Goal: Complete application form

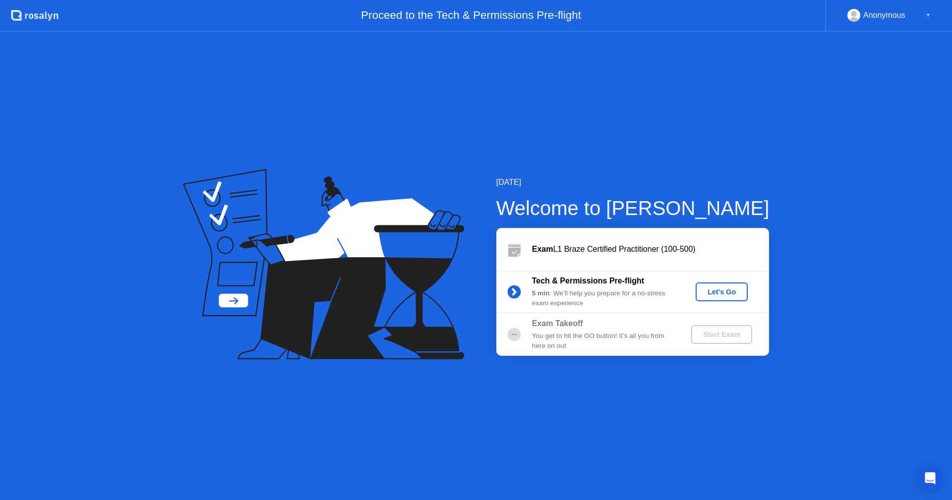
click at [732, 294] on div "Let's Go" at bounding box center [722, 292] width 44 height 8
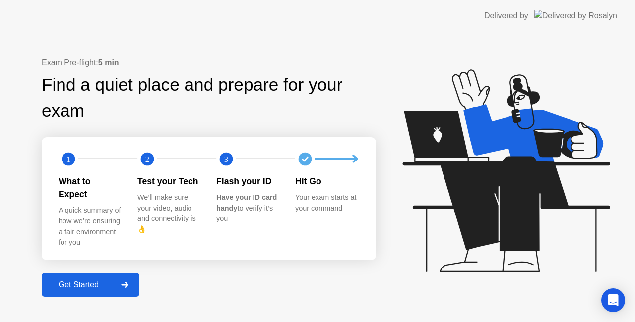
click at [76, 281] on div "Get Started" at bounding box center [79, 285] width 68 height 9
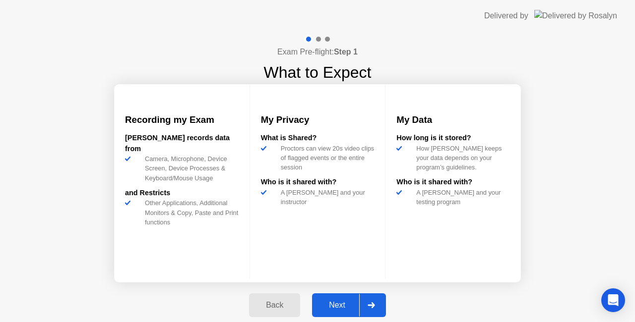
click at [331, 309] on div "Next" at bounding box center [337, 305] width 44 height 9
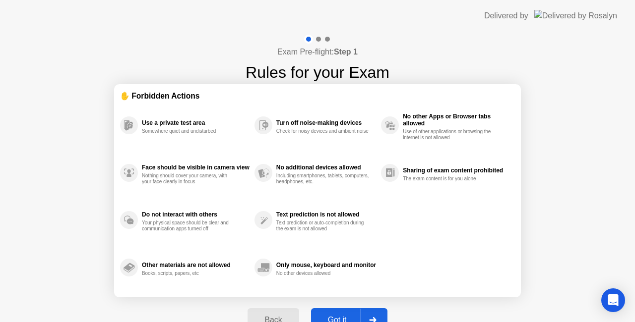
click at [343, 316] on div "Got it" at bounding box center [337, 320] width 47 height 9
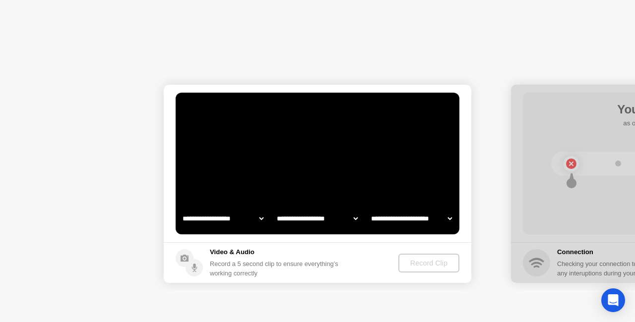
select select "**********"
select select "*******"
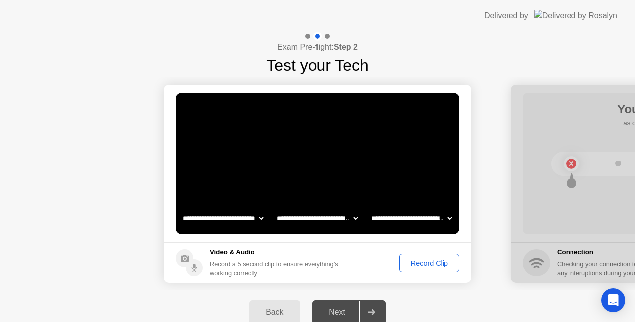
click at [439, 259] on div "Record Clip" at bounding box center [429, 263] width 53 height 8
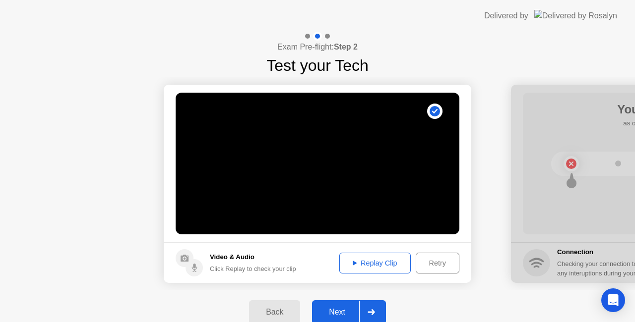
click at [339, 311] on div "Next" at bounding box center [337, 312] width 44 height 9
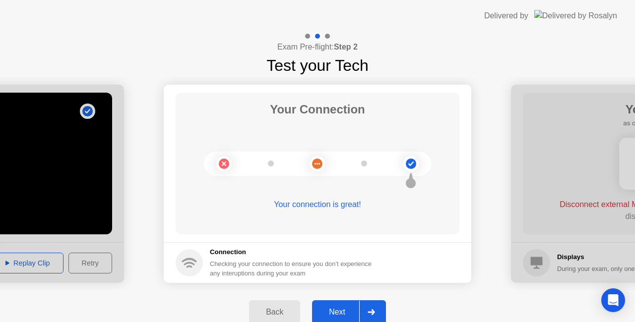
click at [333, 308] on div "Next" at bounding box center [337, 312] width 44 height 9
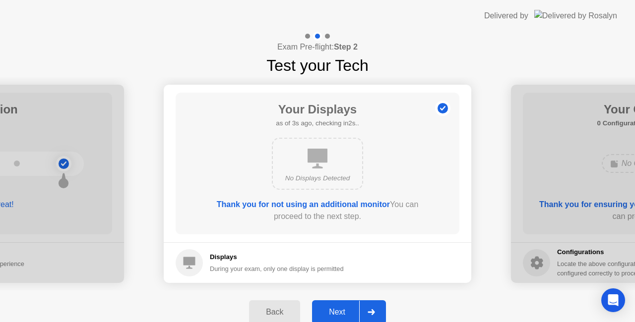
click at [333, 311] on div "Next" at bounding box center [337, 312] width 44 height 9
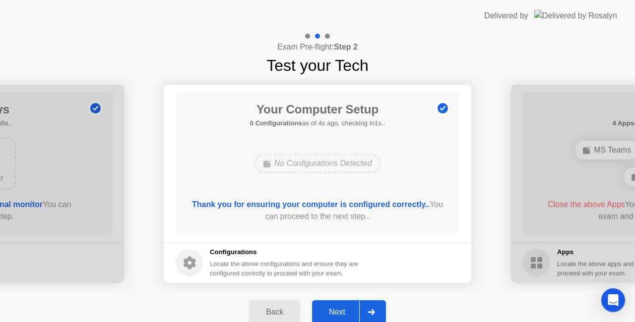
click at [333, 311] on div "Next" at bounding box center [337, 312] width 44 height 9
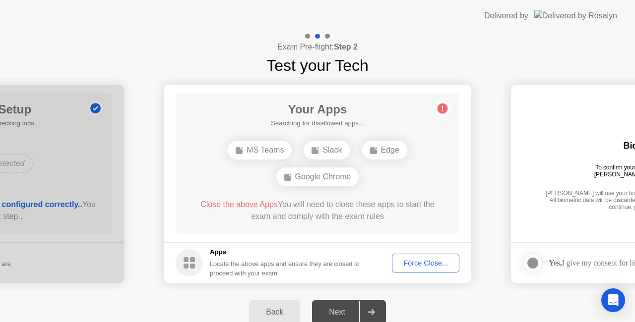
click at [433, 259] on div "Force Close..." at bounding box center [425, 263] width 60 height 8
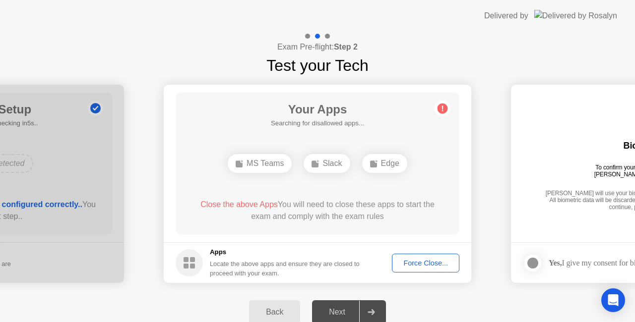
click at [433, 266] on div "Force Close..." at bounding box center [425, 263] width 60 height 8
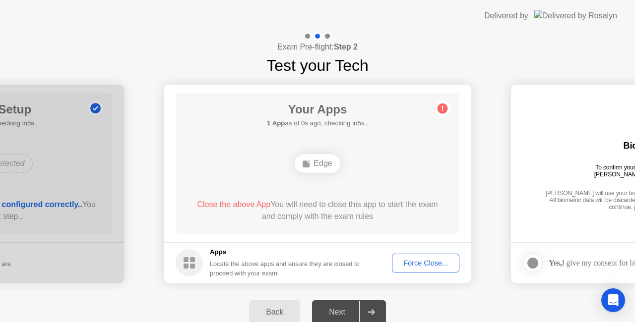
click at [320, 166] on div "Edge" at bounding box center [317, 163] width 45 height 19
click at [430, 260] on div "Force Close..." at bounding box center [425, 263] width 60 height 8
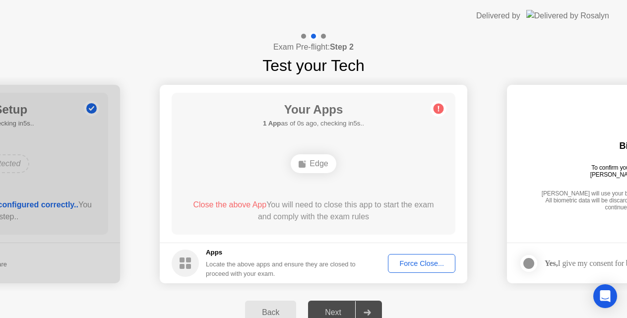
click at [408, 261] on div "Force Close..." at bounding box center [421, 263] width 60 height 8
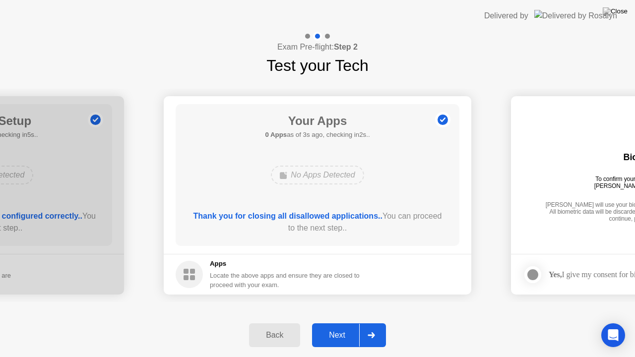
click at [333, 327] on button "Next" at bounding box center [349, 335] width 74 height 24
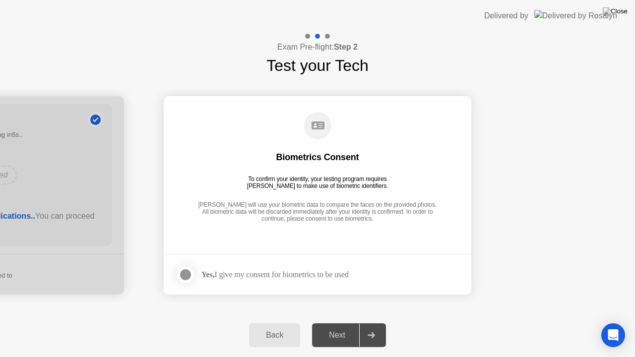
click at [232, 277] on div "Yes, I give my consent for biometrics to be used" at bounding box center [274, 274] width 147 height 9
click at [189, 272] on div at bounding box center [186, 275] width 12 height 12
click at [338, 331] on div "Next" at bounding box center [337, 335] width 44 height 9
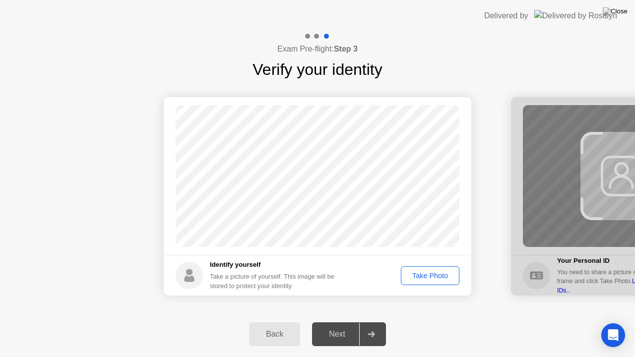
click at [430, 275] on div "Take Photo" at bounding box center [430, 276] width 52 height 8
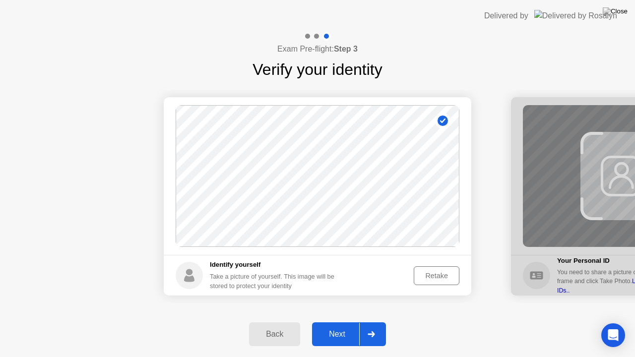
click at [336, 342] on button "Next" at bounding box center [349, 334] width 74 height 24
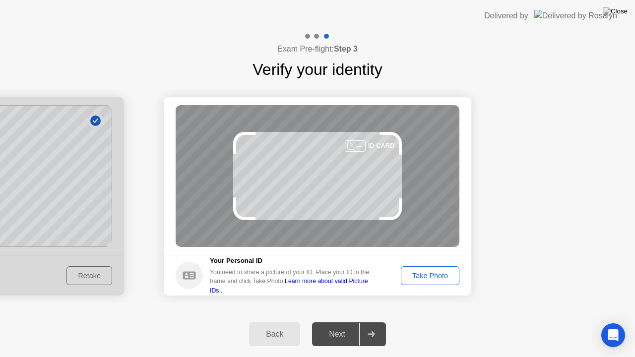
click at [422, 277] on div "Take Photo" at bounding box center [430, 276] width 52 height 8
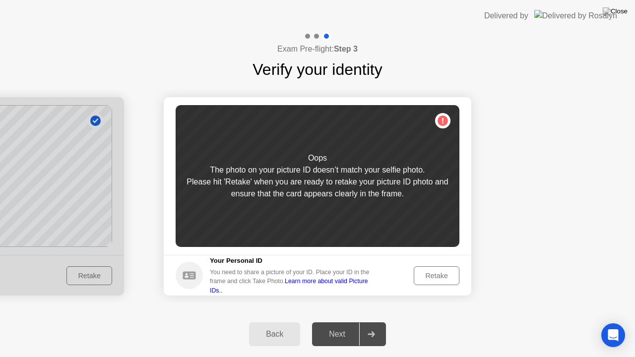
click at [432, 275] on div "Retake" at bounding box center [436, 276] width 39 height 8
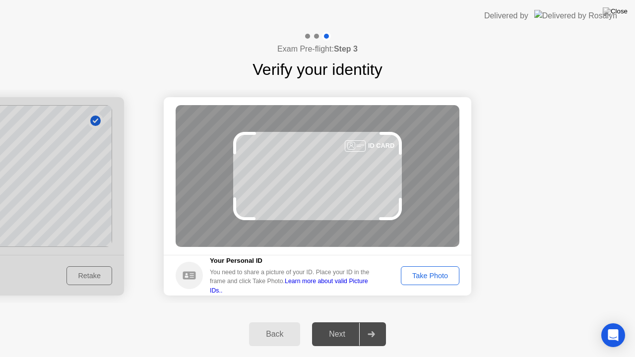
click at [283, 334] on div "Back" at bounding box center [274, 334] width 45 height 9
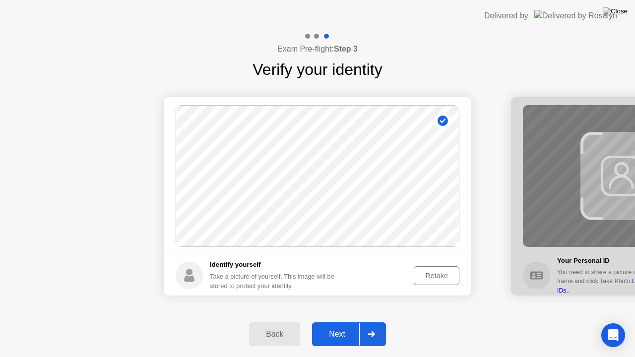
click at [284, 335] on div "Back" at bounding box center [274, 334] width 45 height 9
select select "**********"
select select "*******"
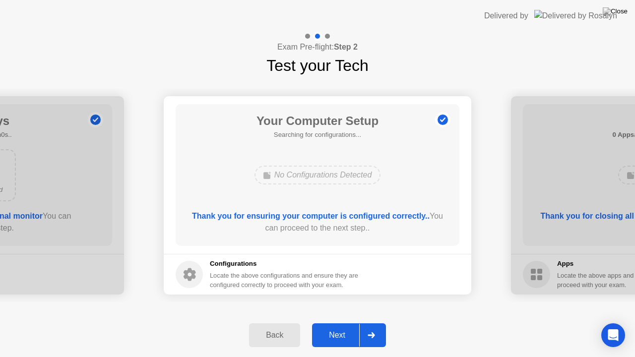
click at [275, 339] on div "Back" at bounding box center [274, 335] width 45 height 9
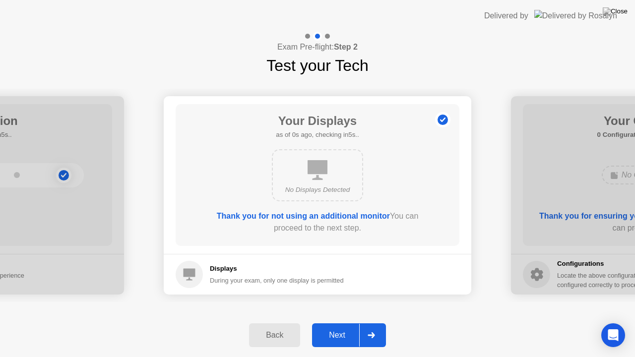
click at [275, 337] on div "Back" at bounding box center [274, 335] width 45 height 9
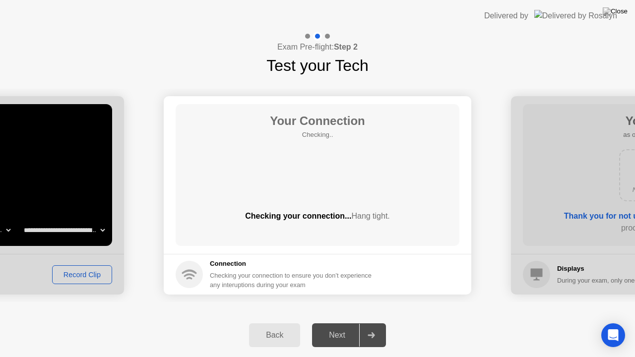
click at [275, 337] on div "Back" at bounding box center [274, 335] width 45 height 9
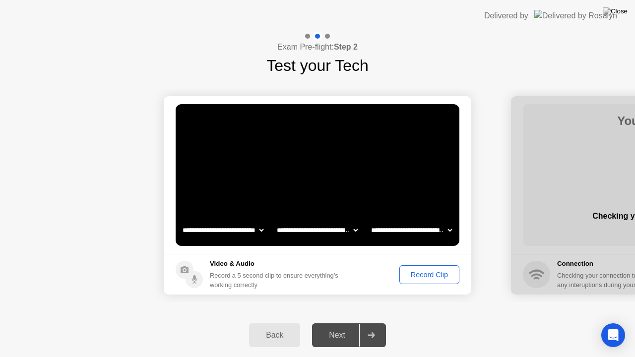
click at [275, 337] on div "Back" at bounding box center [274, 335] width 45 height 9
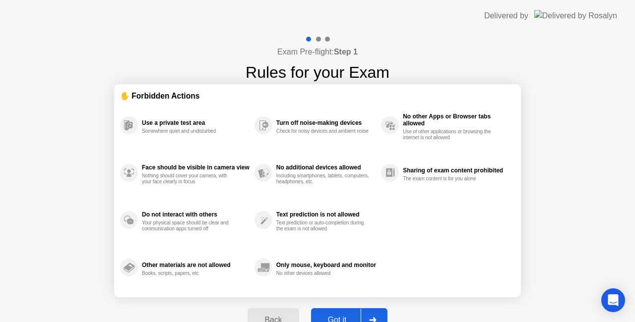
click at [270, 310] on button "Back" at bounding box center [272, 320] width 51 height 24
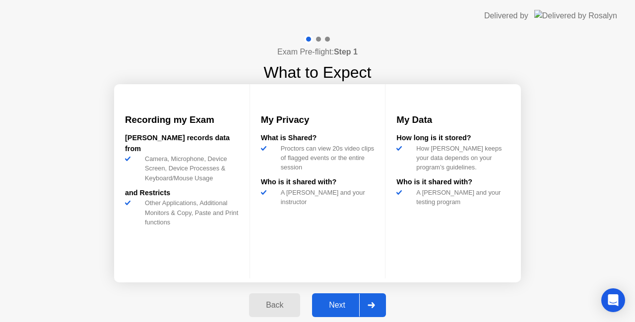
click at [267, 309] on div "Back" at bounding box center [274, 305] width 45 height 9
